Goal: Communication & Community: Answer question/provide support

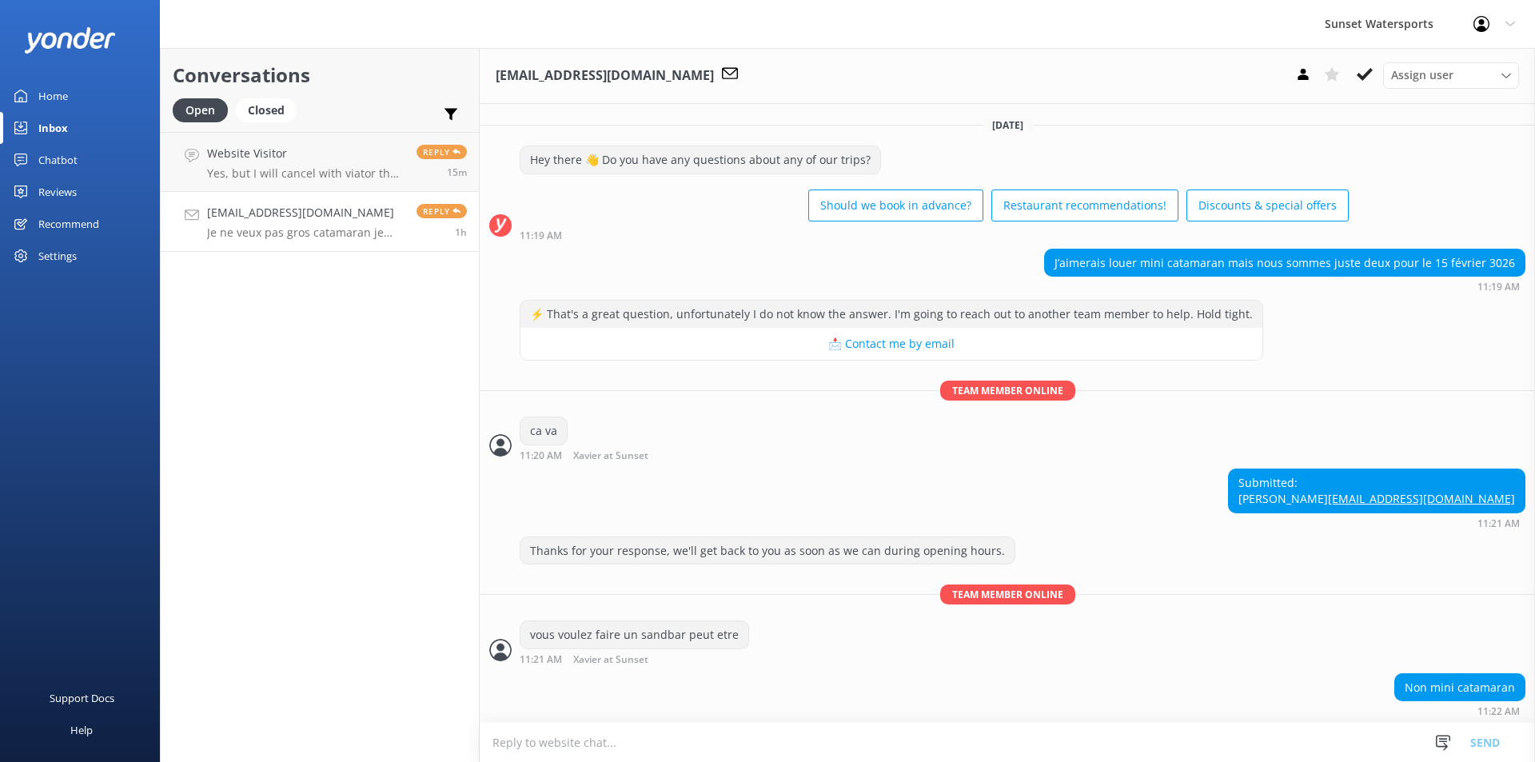
scroll to position [155, 0]
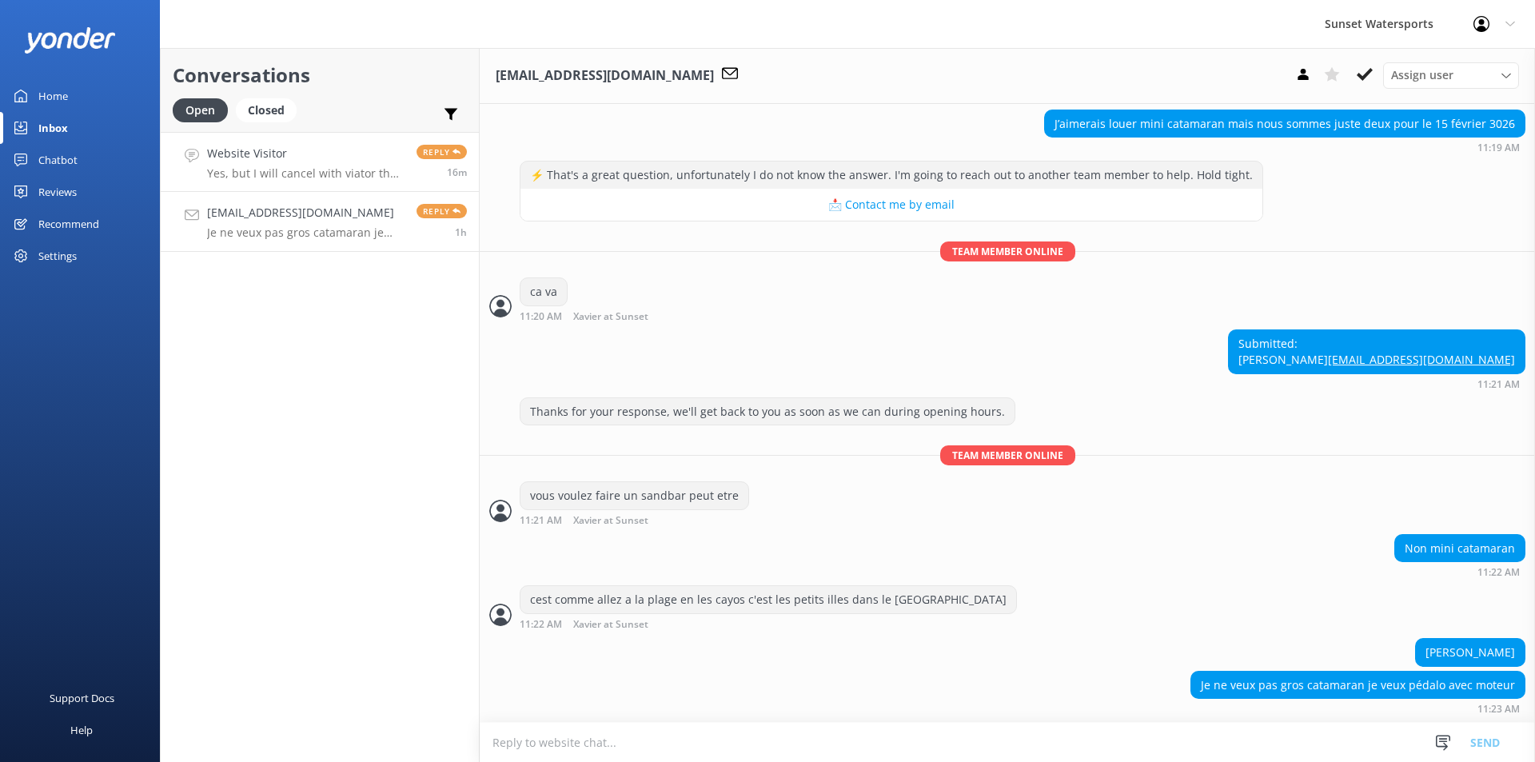
click at [313, 165] on div "Website Visitor Yes, but I will cancel with viator the sandbar and rebook here!" at bounding box center [305, 162] width 197 height 34
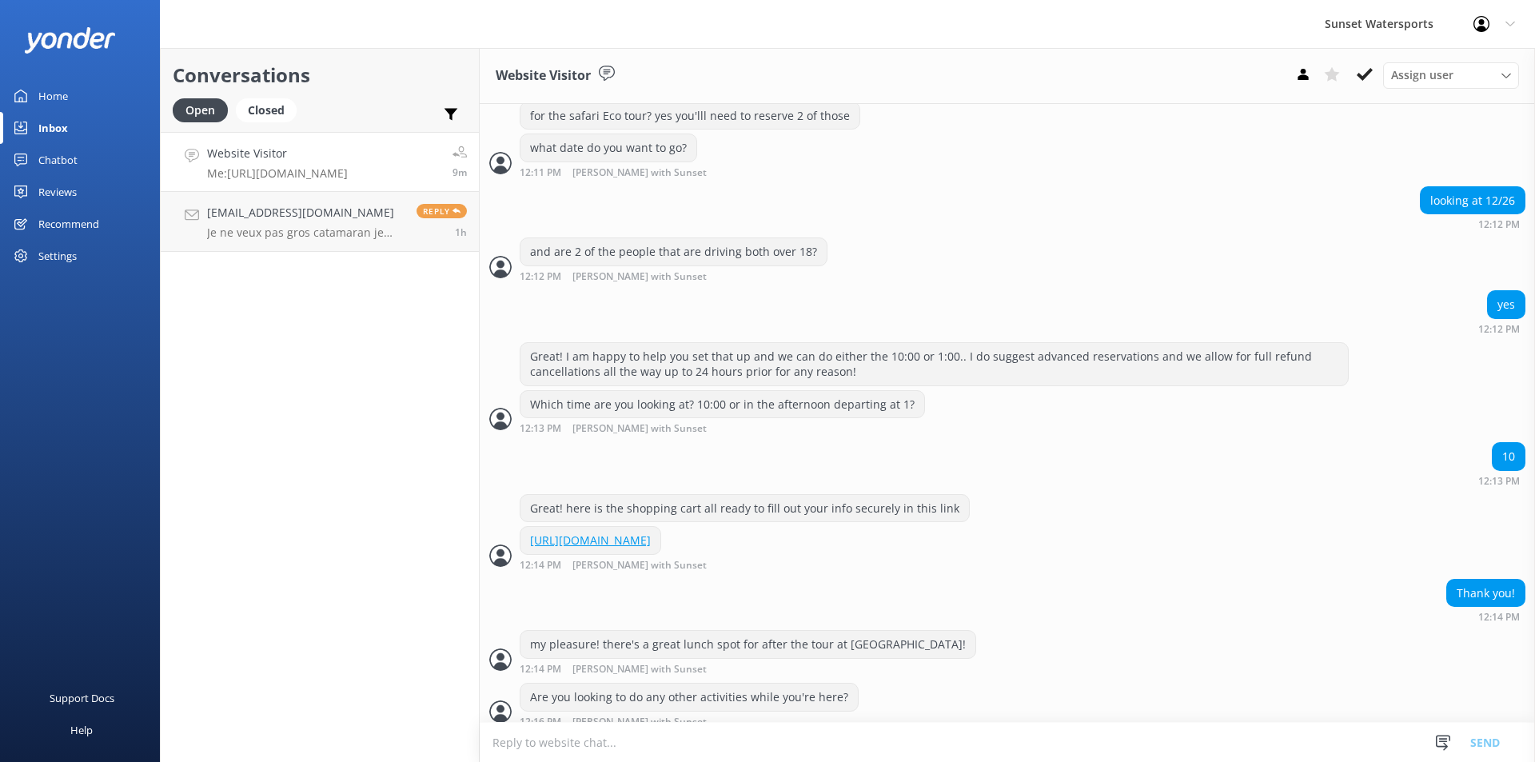
scroll to position [629, 0]
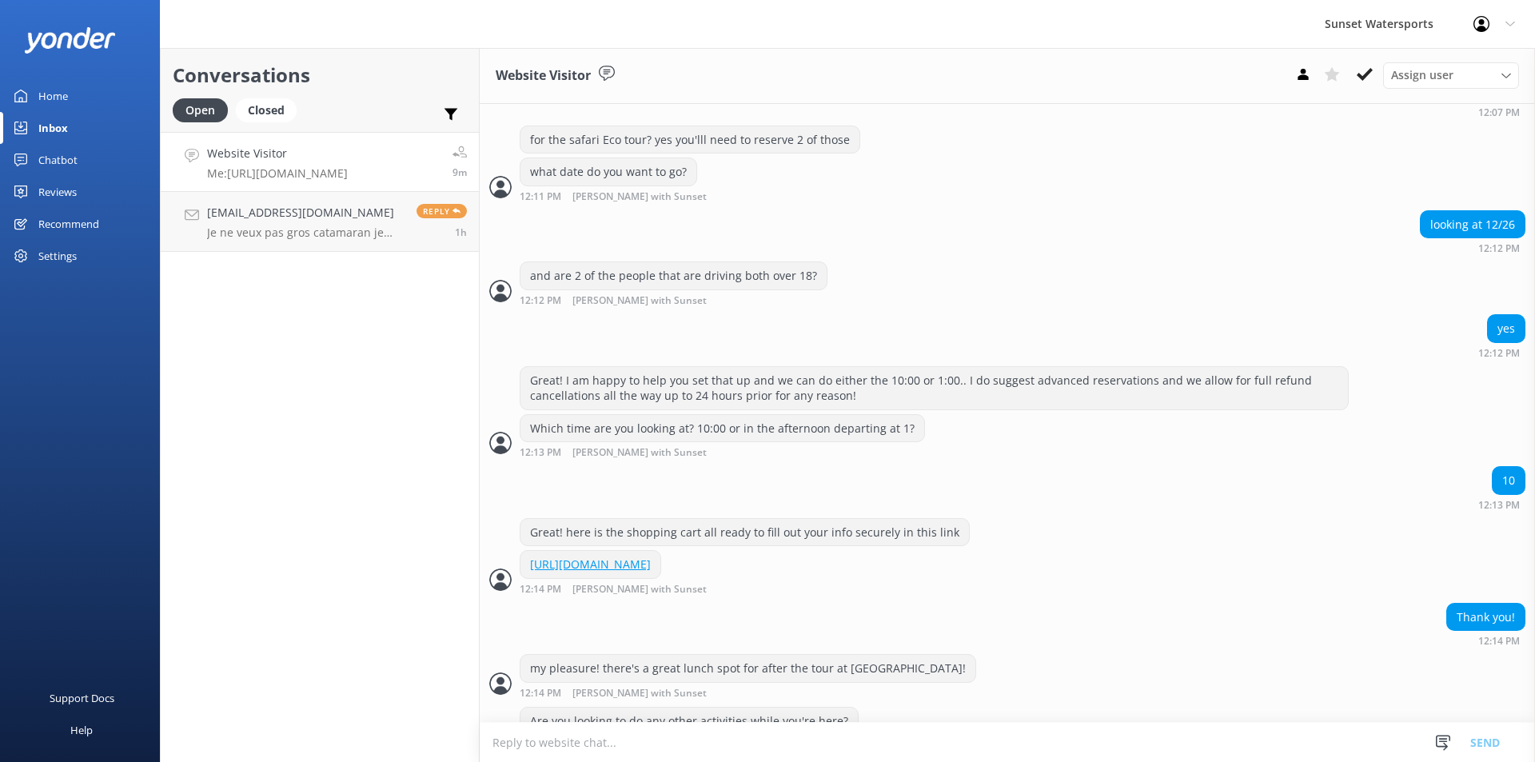
click at [257, 163] on div "Website Visitor Me: https://tinyurl.com/SunsetWatersports2025Deals" at bounding box center [277, 162] width 141 height 34
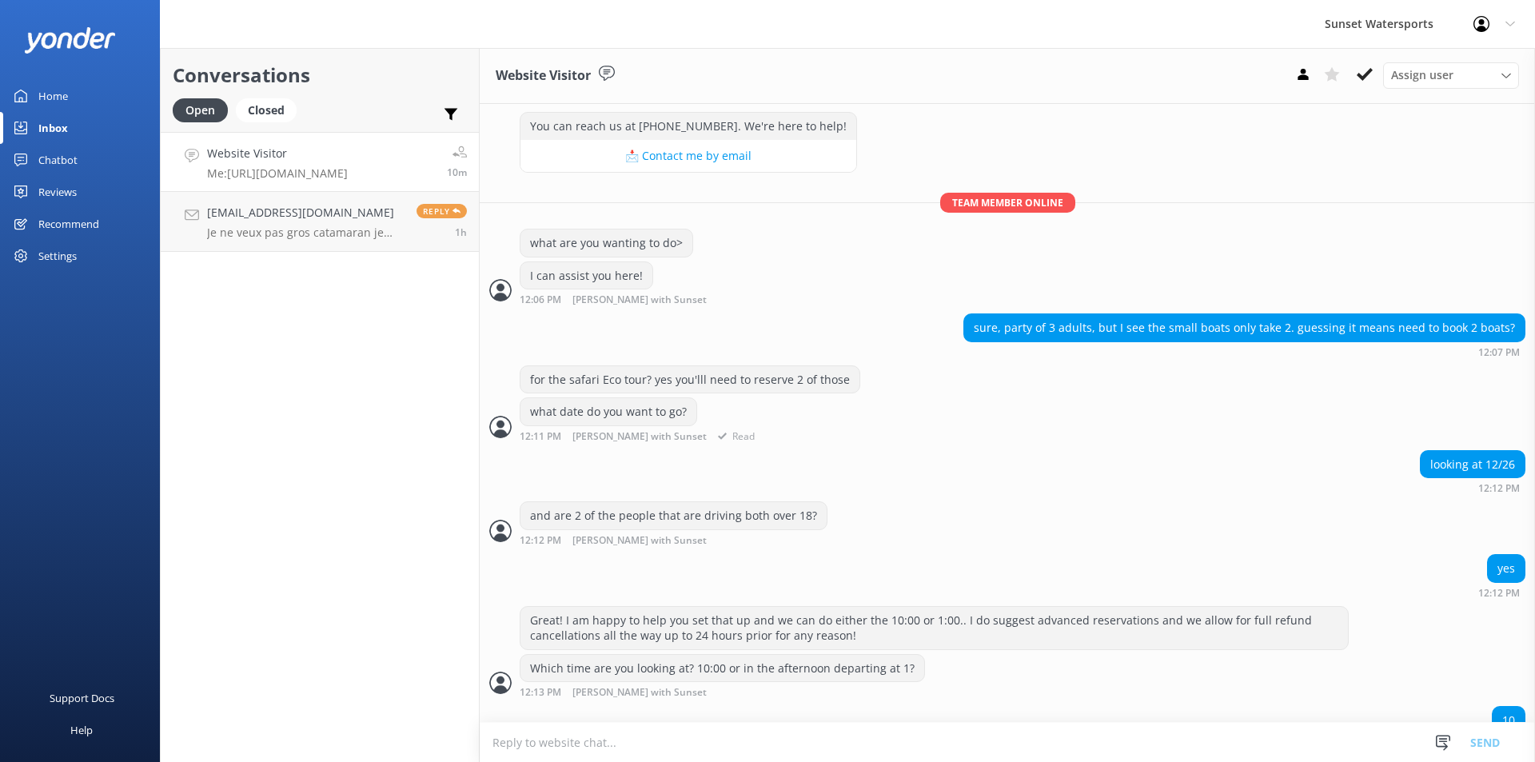
scroll to position [469, 0]
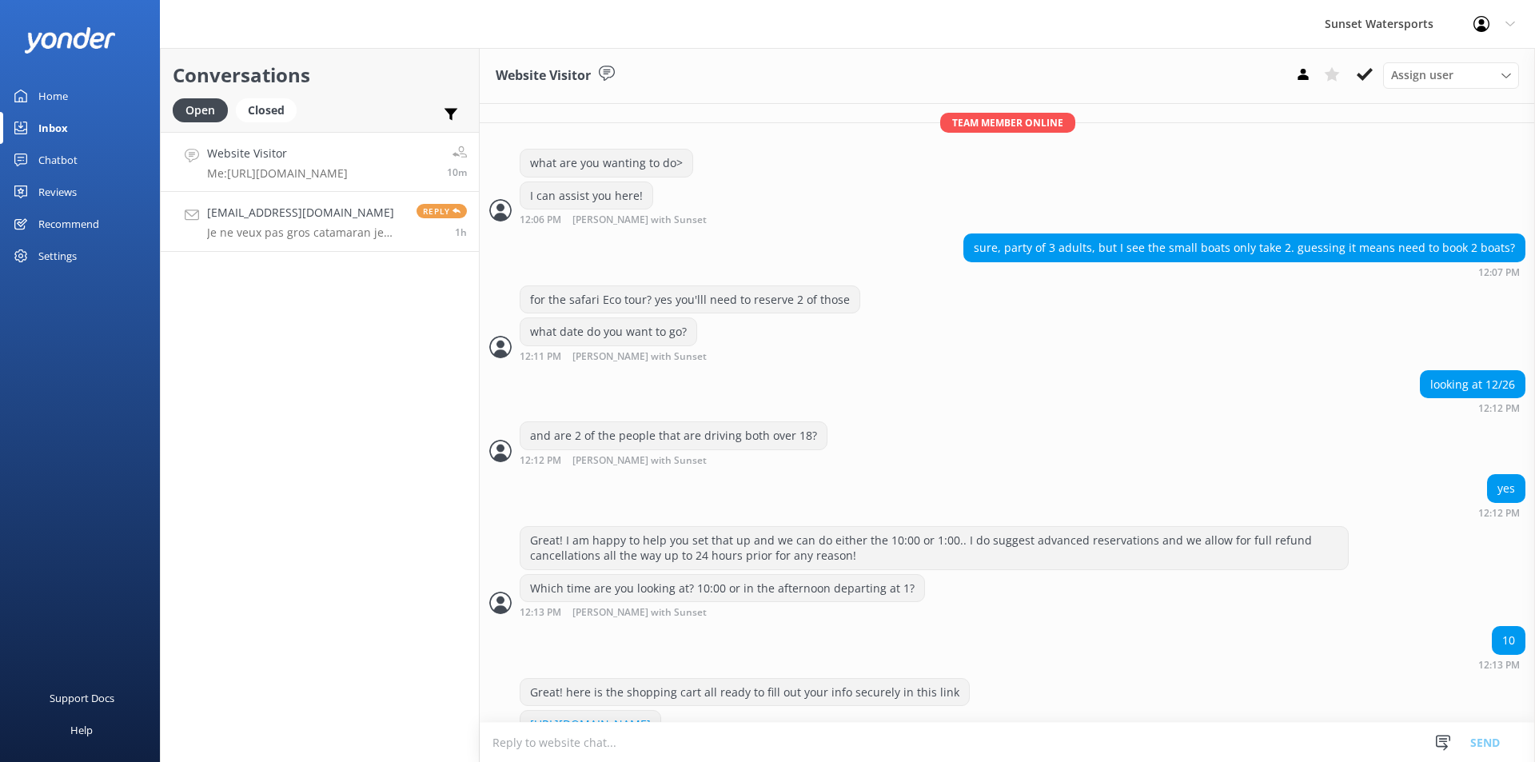
click at [322, 234] on p "Je ne veux pas gros catamaran je veux pédalo avec moteur" at bounding box center [305, 232] width 197 height 14
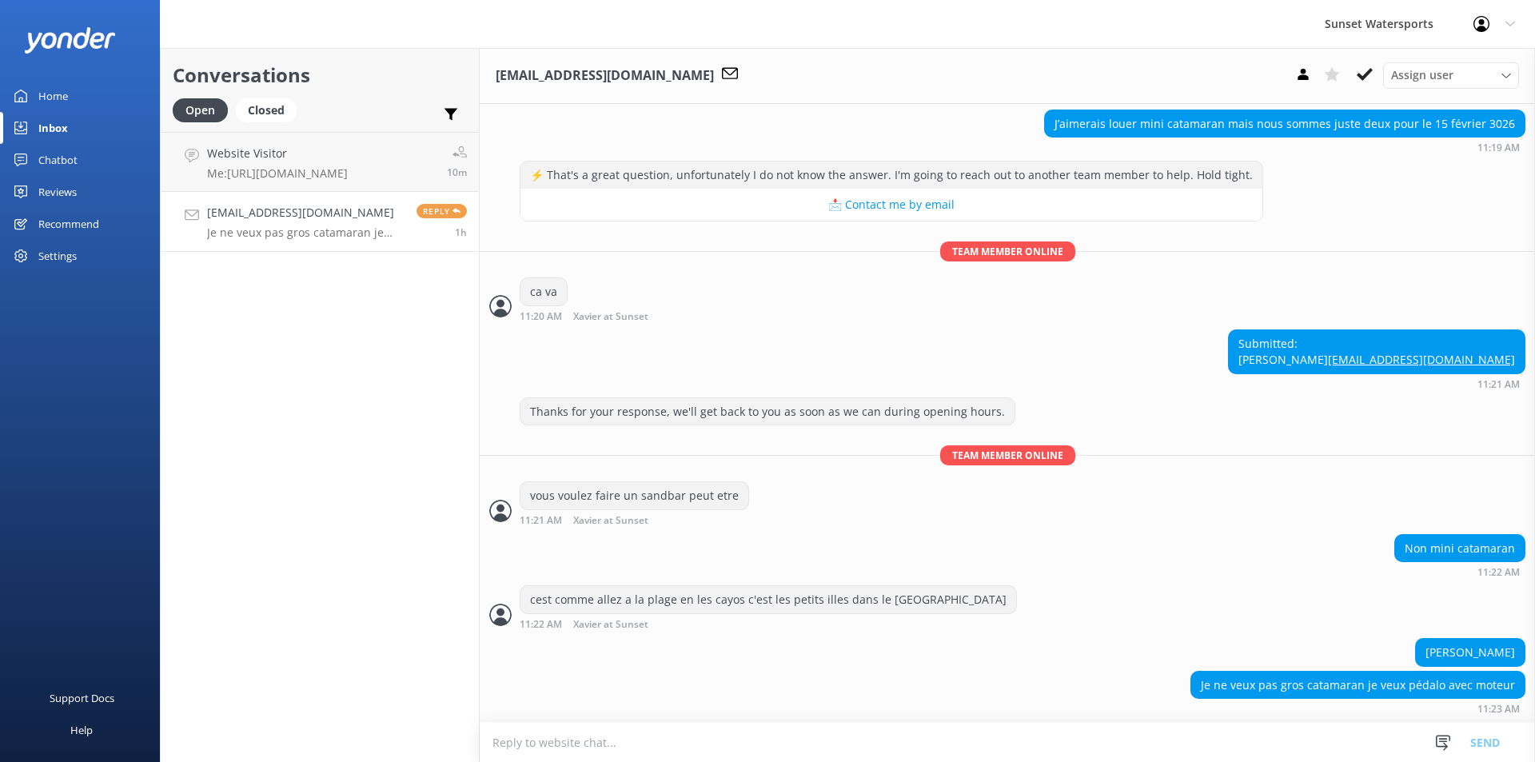
scroll to position [155, 0]
click at [273, 112] on div "Closed" at bounding box center [266, 110] width 61 height 24
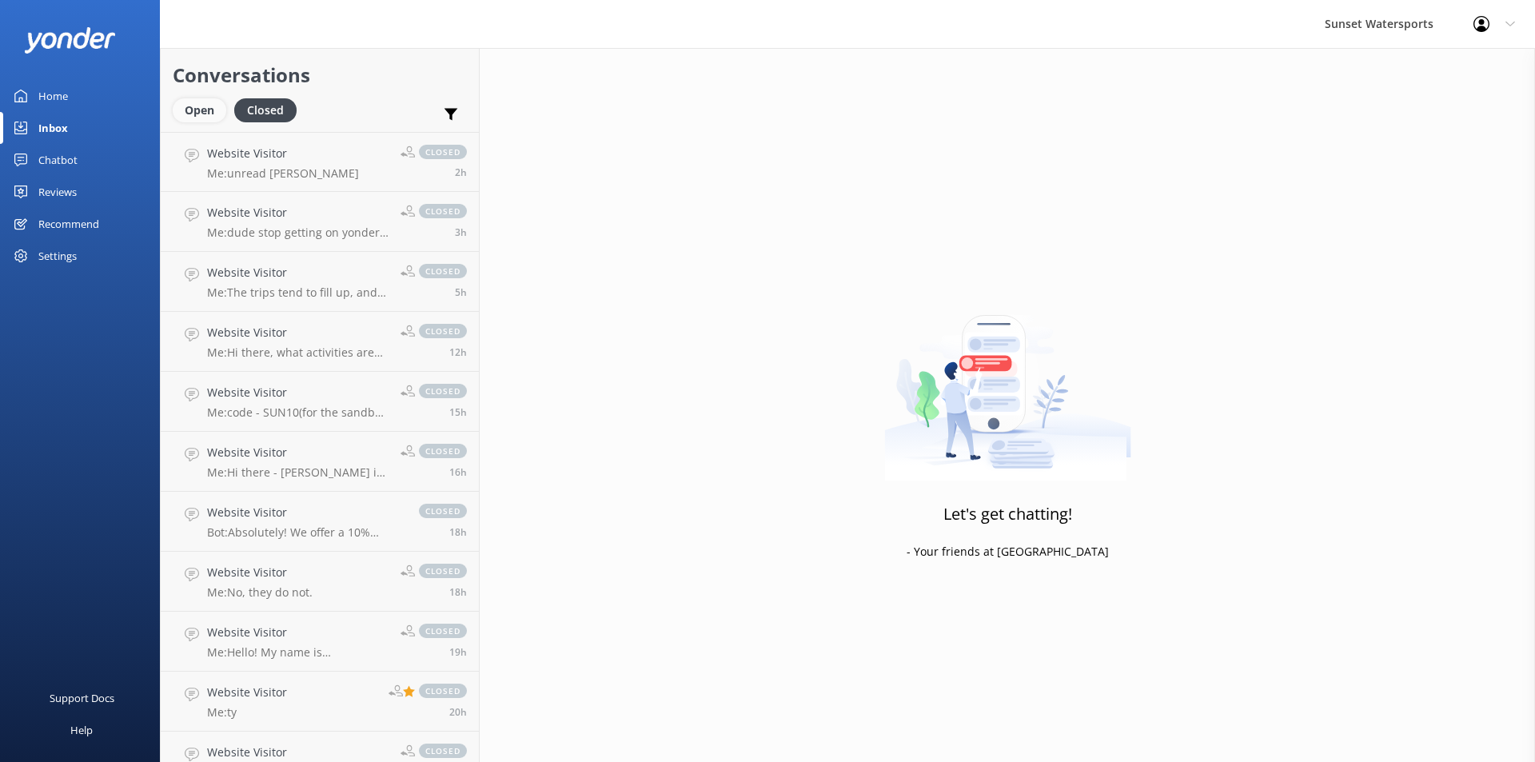
click at [196, 113] on div "Open" at bounding box center [200, 110] width 54 height 24
